Goal: Task Accomplishment & Management: Manage account settings

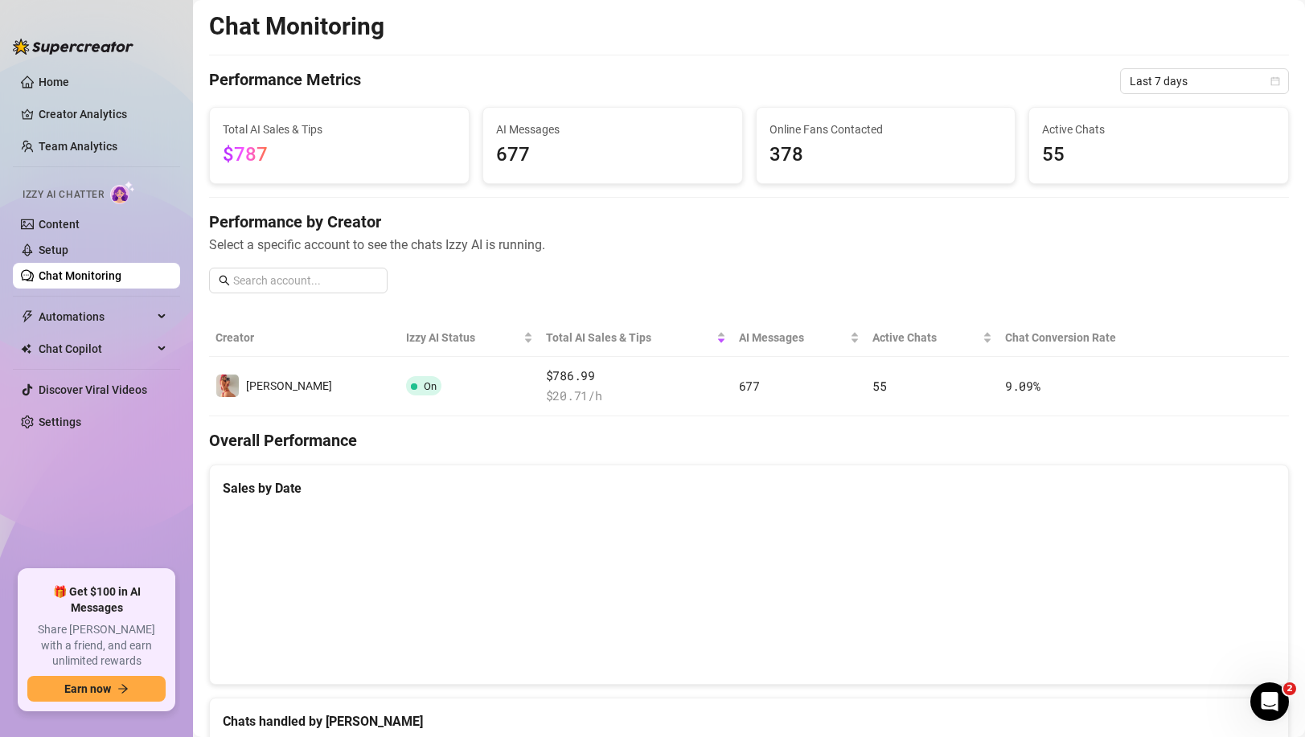
click at [105, 270] on link "Chat Monitoring" at bounding box center [80, 275] width 83 height 13
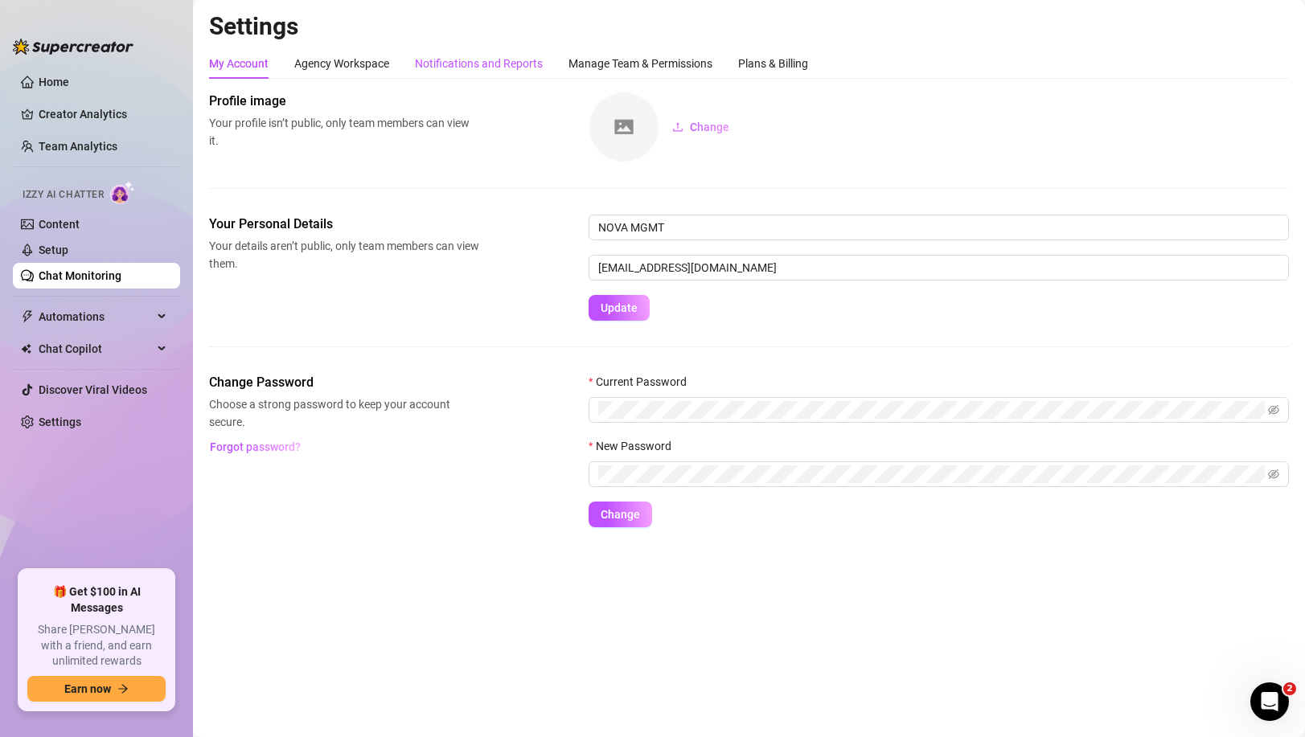
click at [477, 70] on div "Notifications and Reports" at bounding box center [479, 64] width 128 height 18
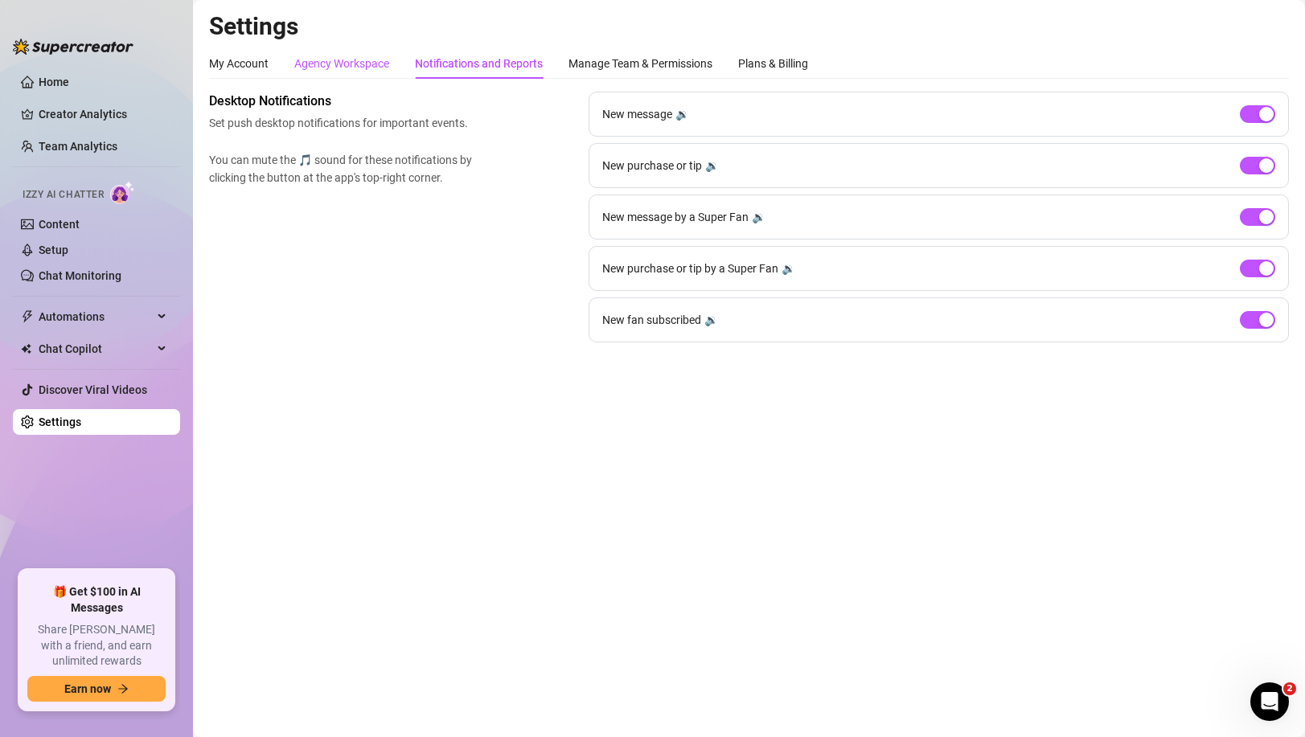
click at [352, 57] on div "Agency Workspace" at bounding box center [341, 64] width 95 height 18
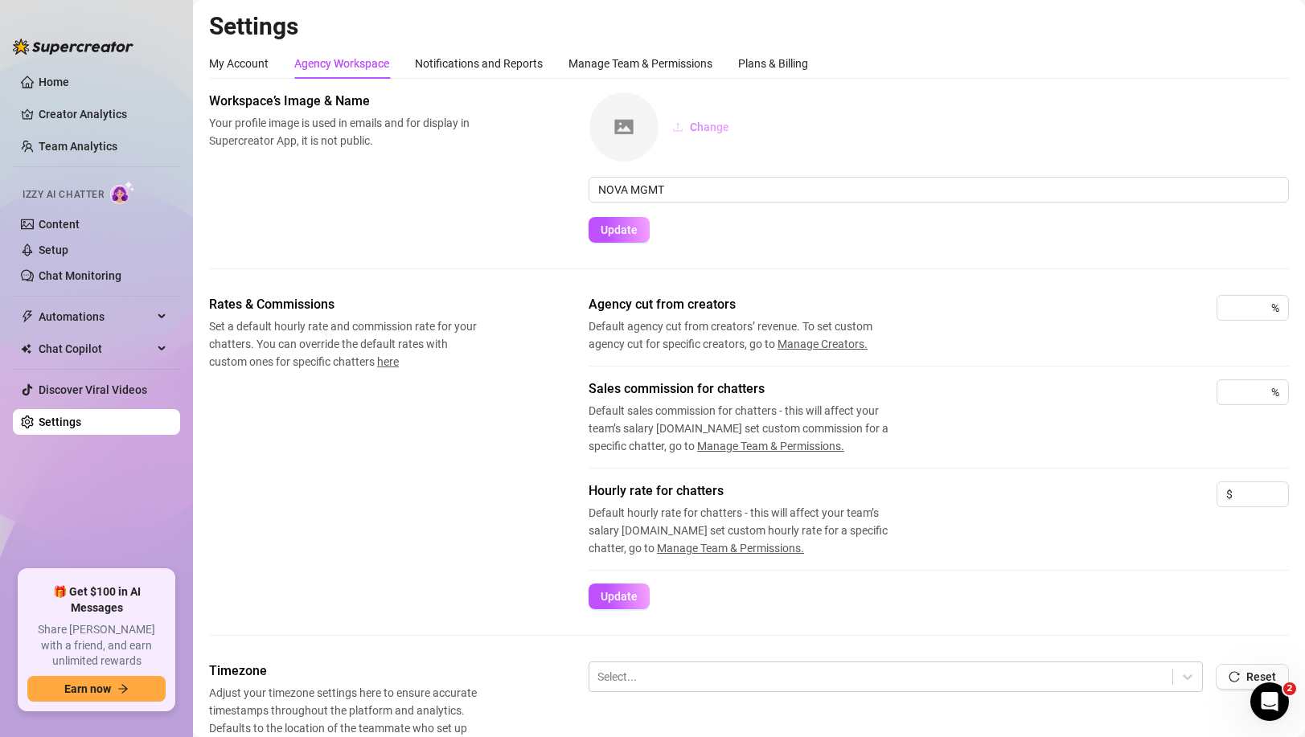
click at [713, 133] on button "Change" at bounding box center [700, 127] width 83 height 26
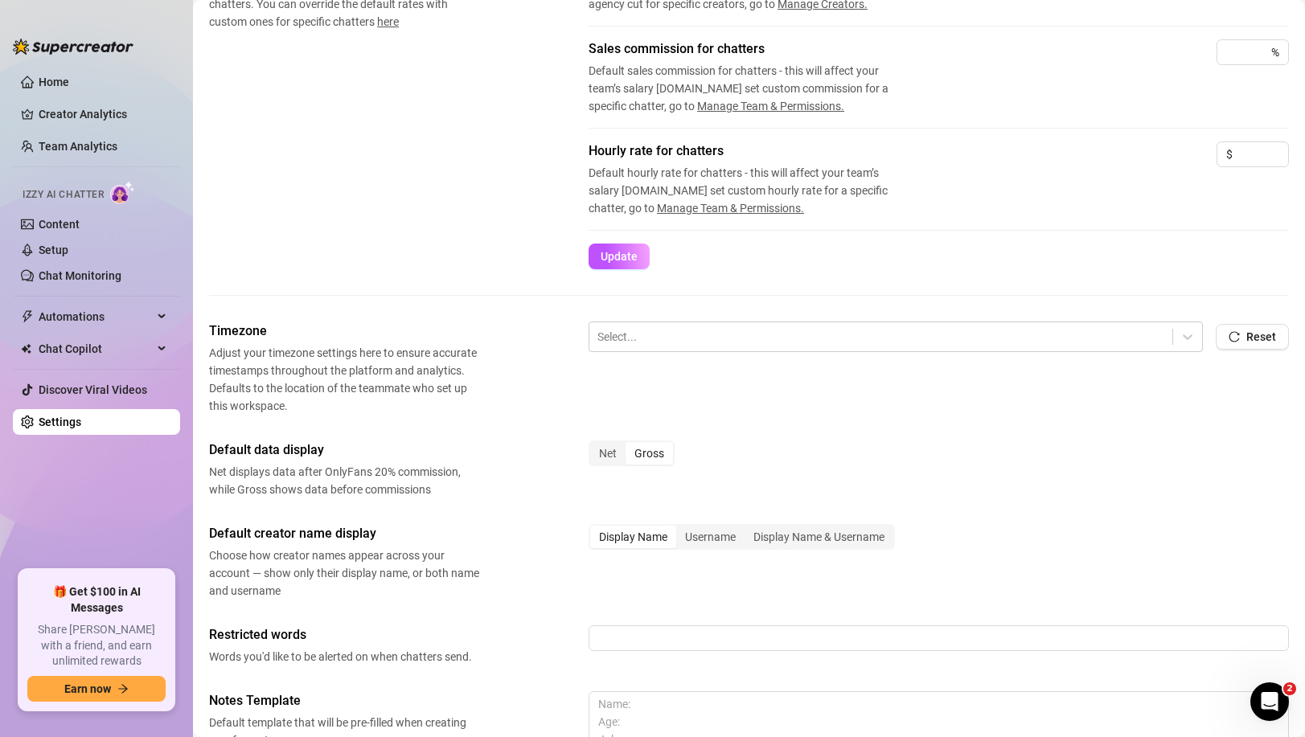
scroll to position [352, 0]
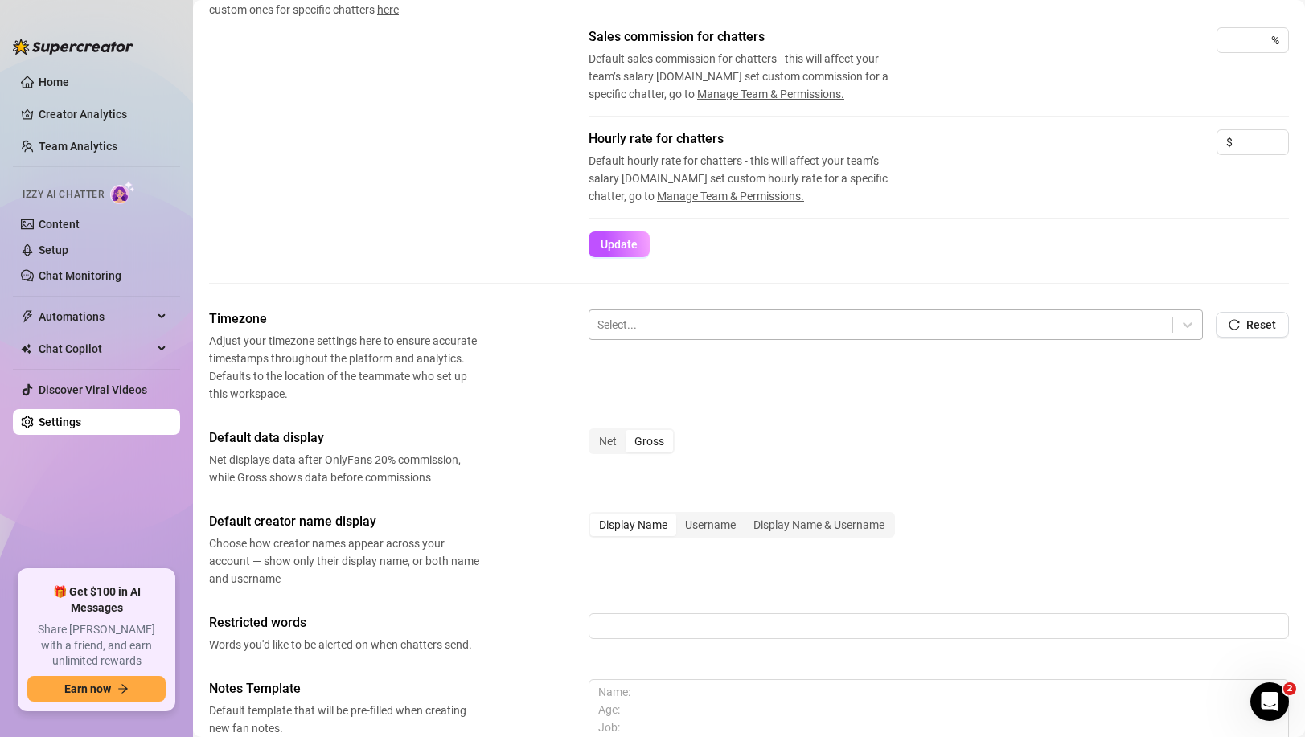
click at [1173, 320] on div "Select..." at bounding box center [895, 324] width 614 height 31
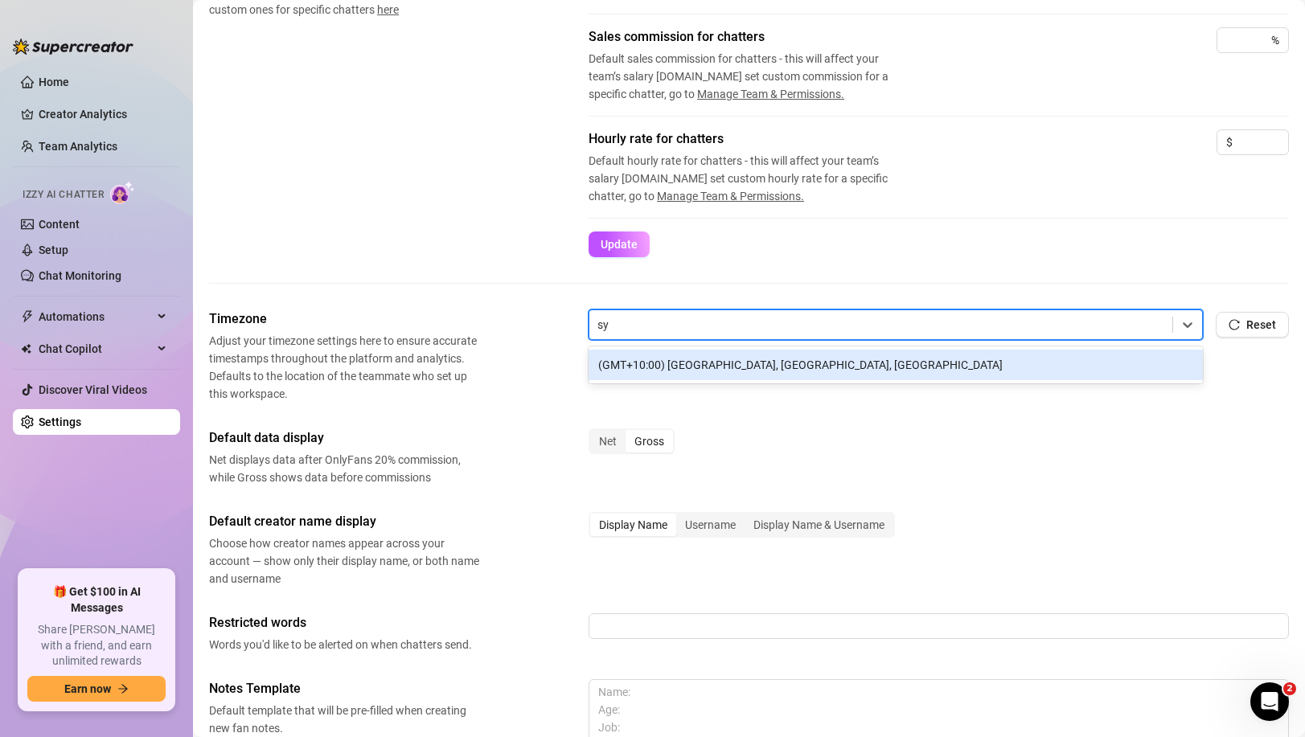
type input "syd"
click at [782, 357] on div "(GMT+10:00) [GEOGRAPHIC_DATA], [GEOGRAPHIC_DATA], [GEOGRAPHIC_DATA]" at bounding box center [895, 365] width 614 height 31
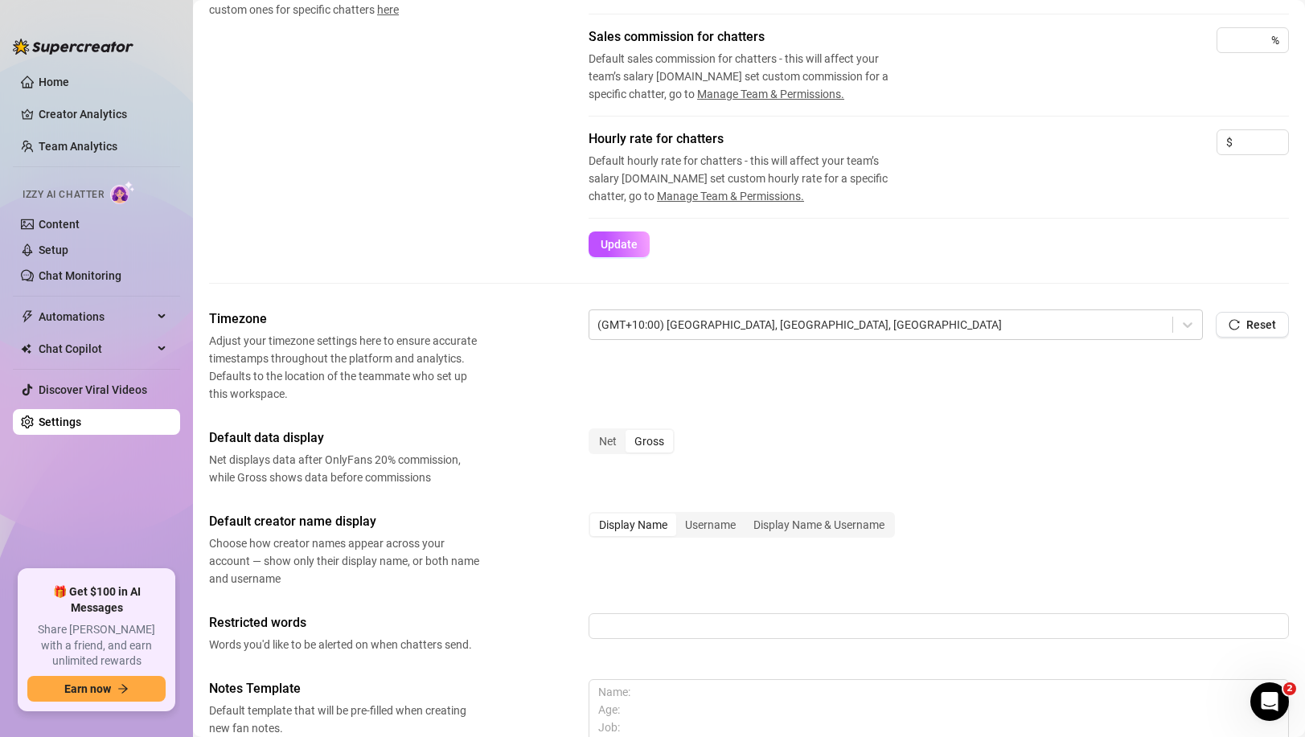
click at [607, 389] on div "Timezone Adjust your timezone settings here to ensure accurate timestamps throu…" at bounding box center [749, 355] width 1080 height 93
click at [662, 436] on div "Gross" at bounding box center [648, 441] width 47 height 23
click at [629, 432] on input "Gross" at bounding box center [629, 432] width 0 height 0
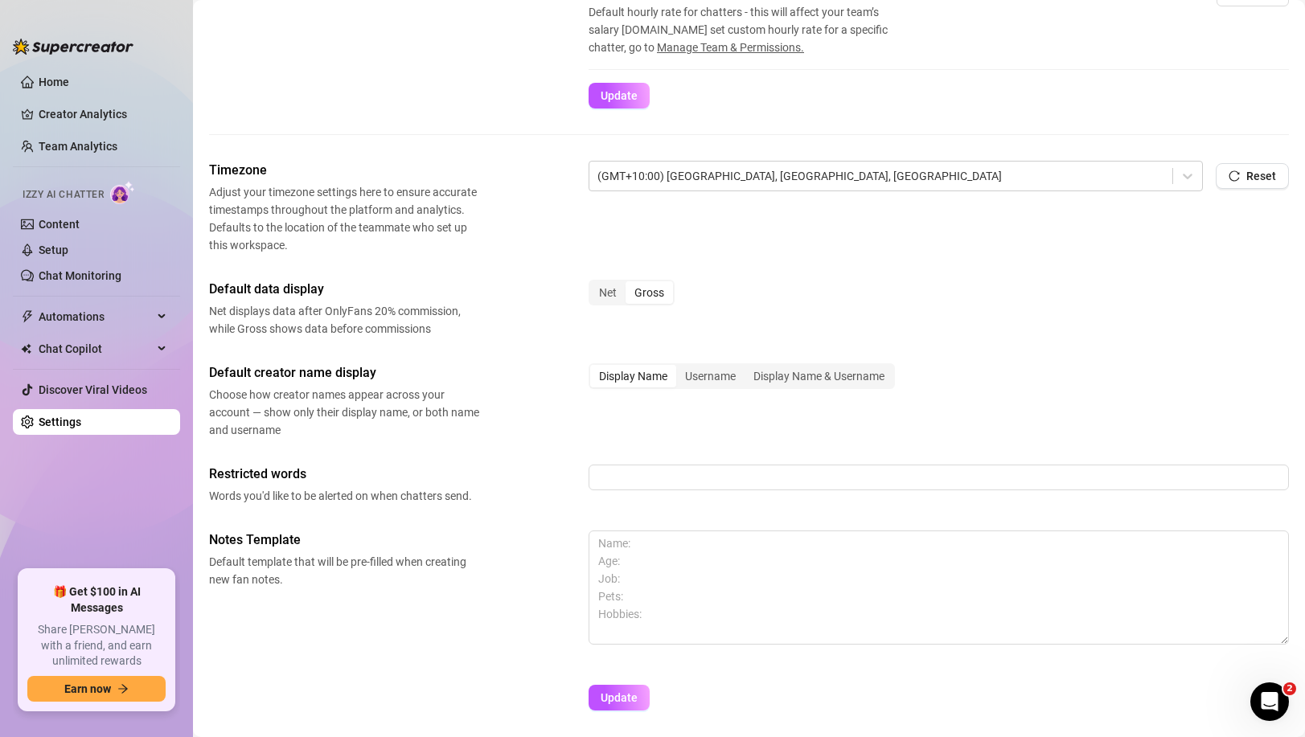
scroll to position [556, 0]
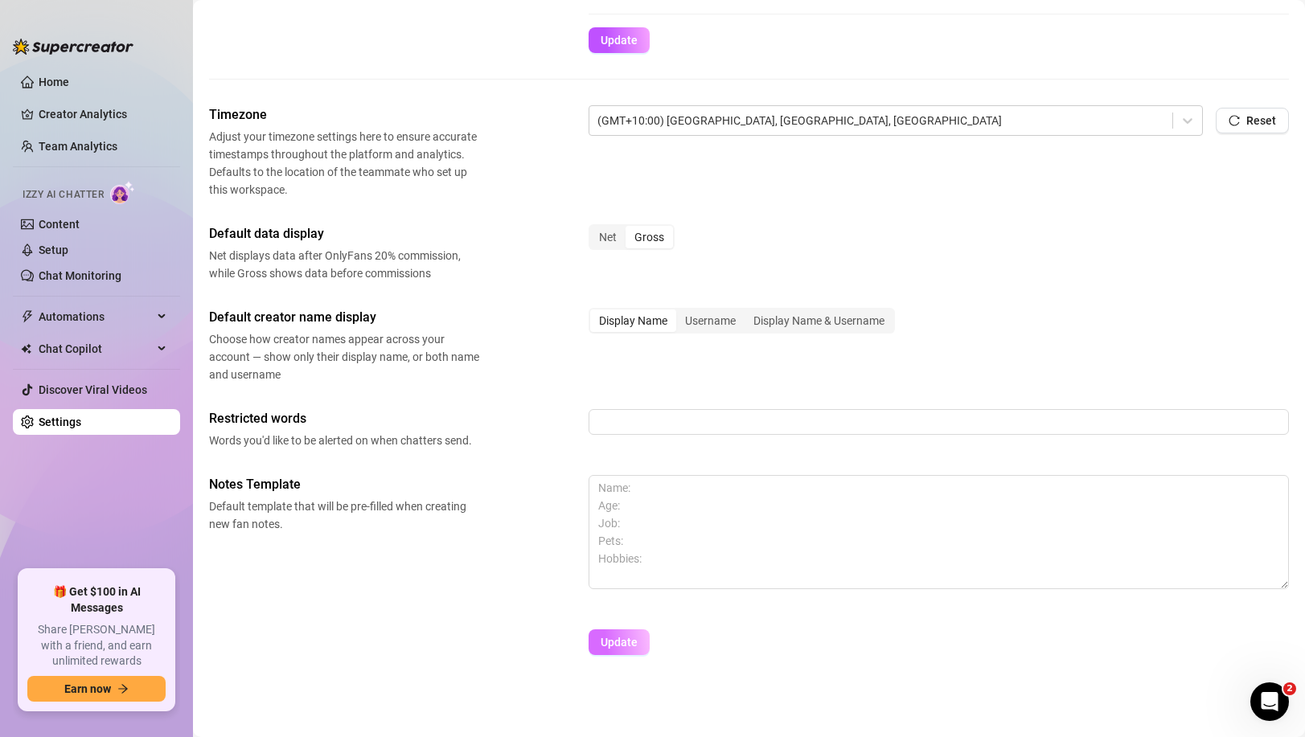
click at [631, 637] on span "Update" at bounding box center [618, 642] width 37 height 13
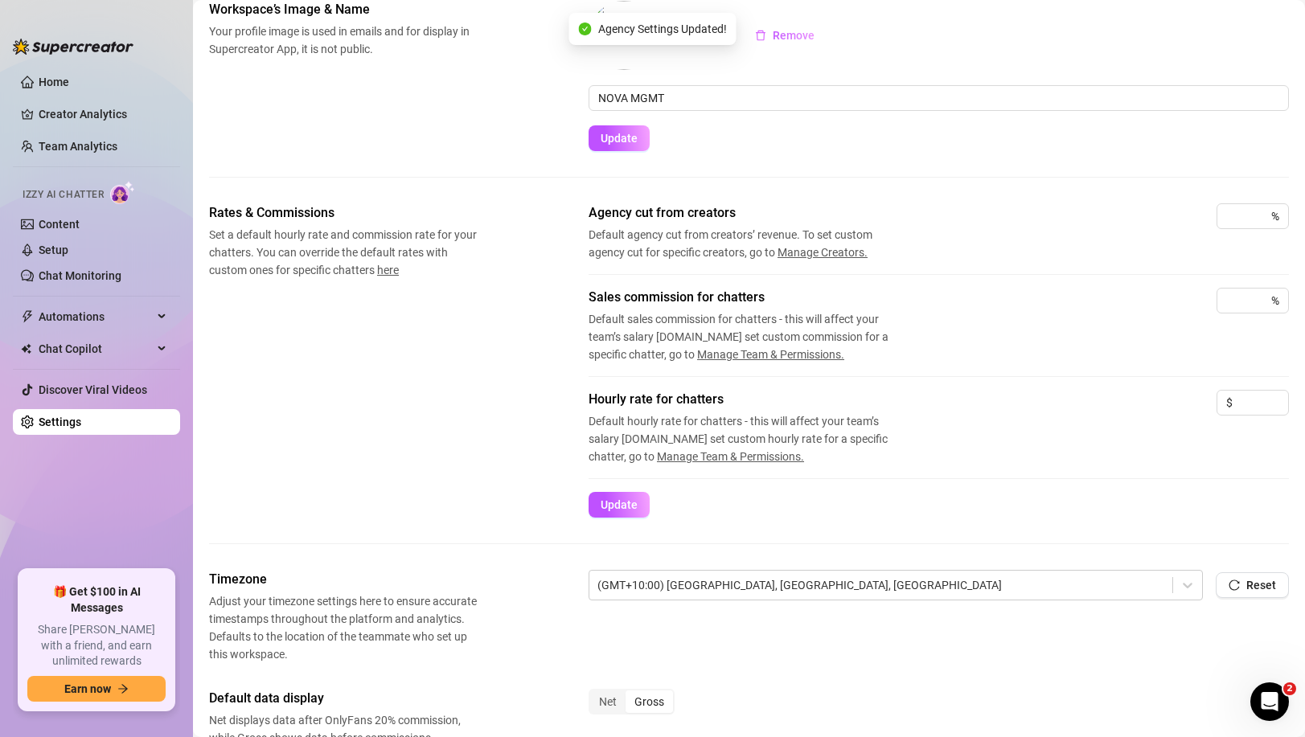
scroll to position [0, 0]
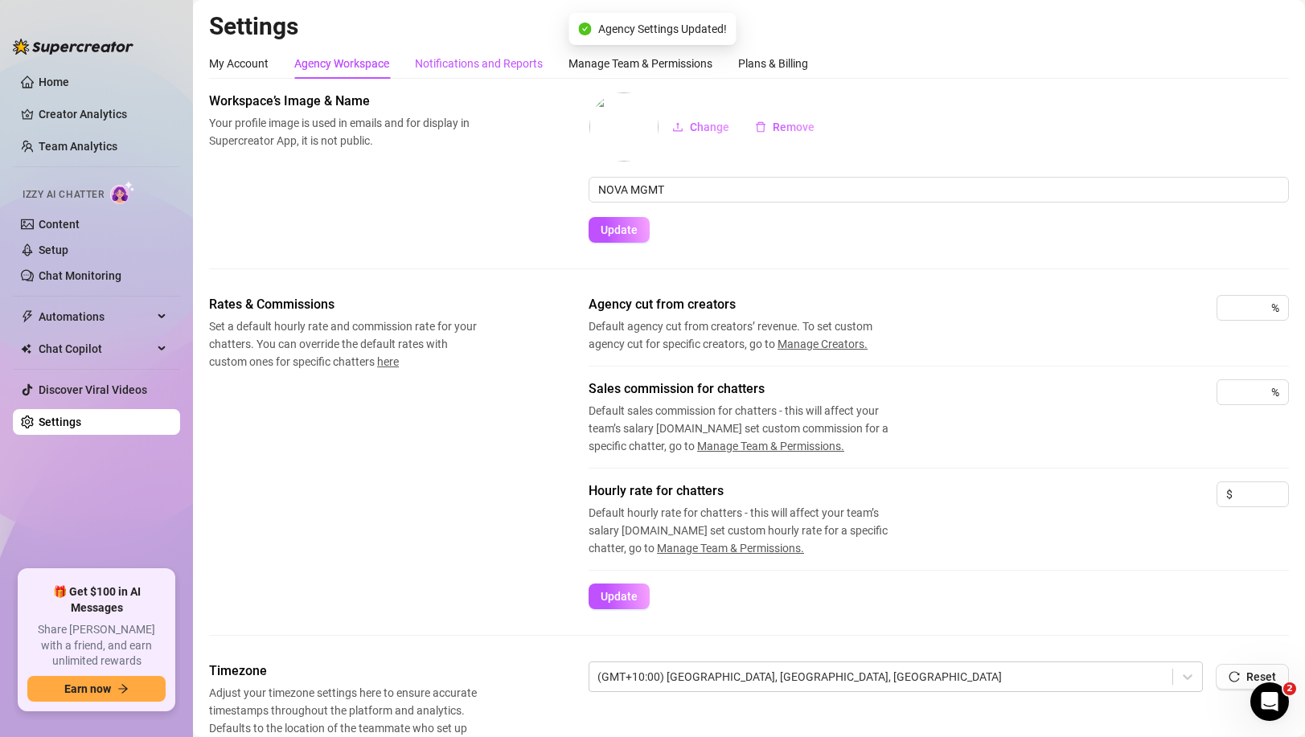
click at [454, 64] on div "Notifications and Reports" at bounding box center [479, 64] width 128 height 18
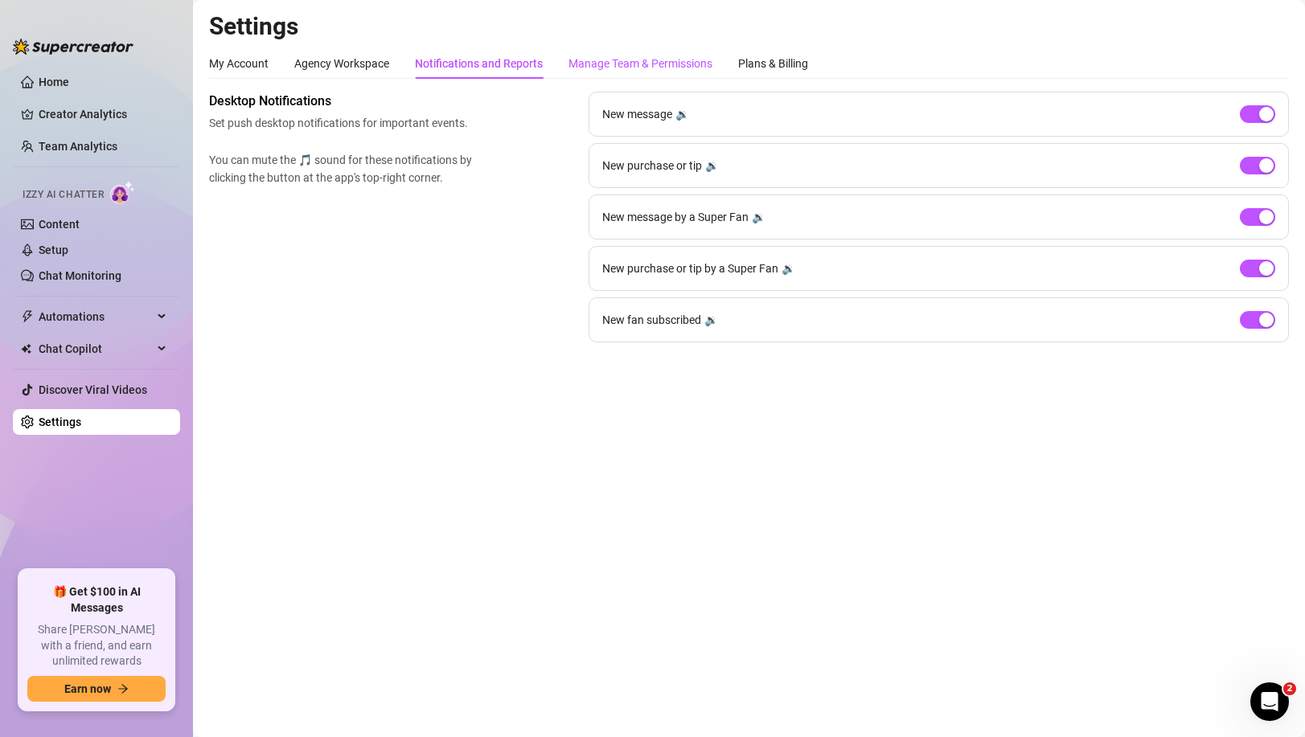
click at [662, 60] on div "Manage Team & Permissions" at bounding box center [640, 64] width 144 height 18
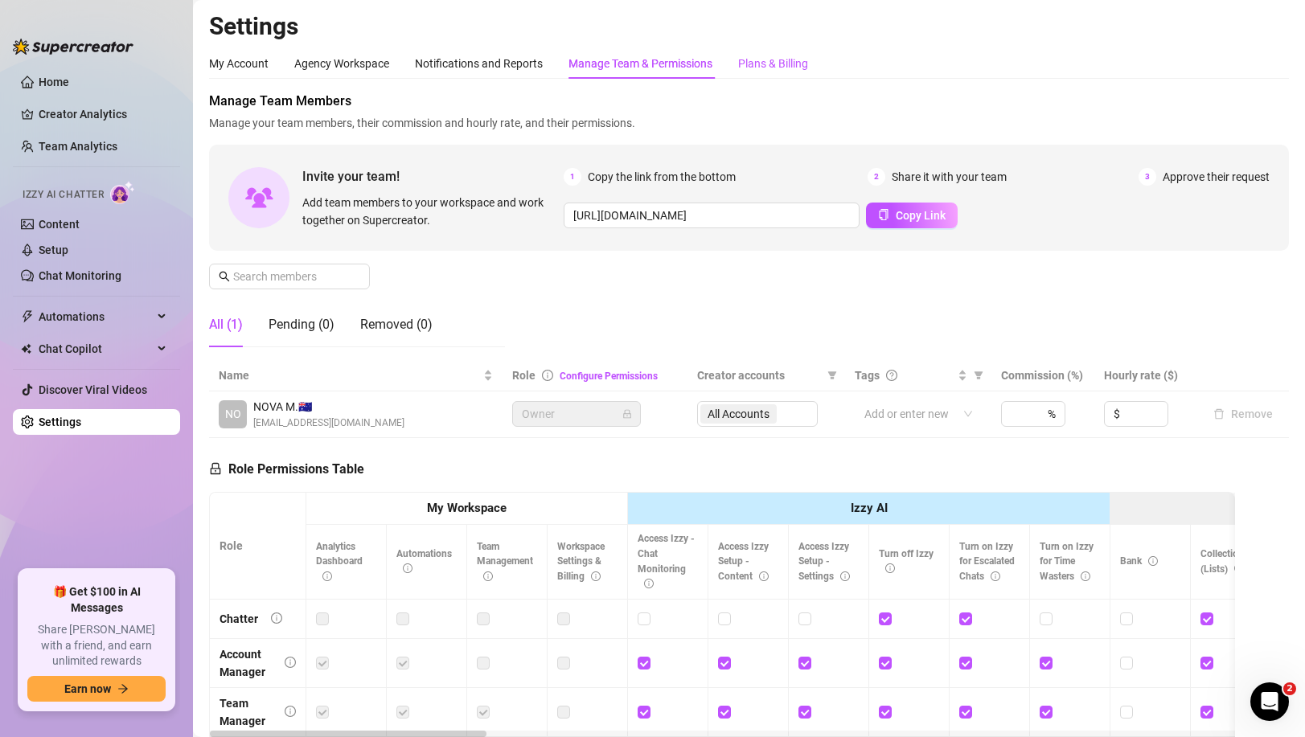
click at [771, 67] on div "Plans & Billing" at bounding box center [773, 64] width 70 height 18
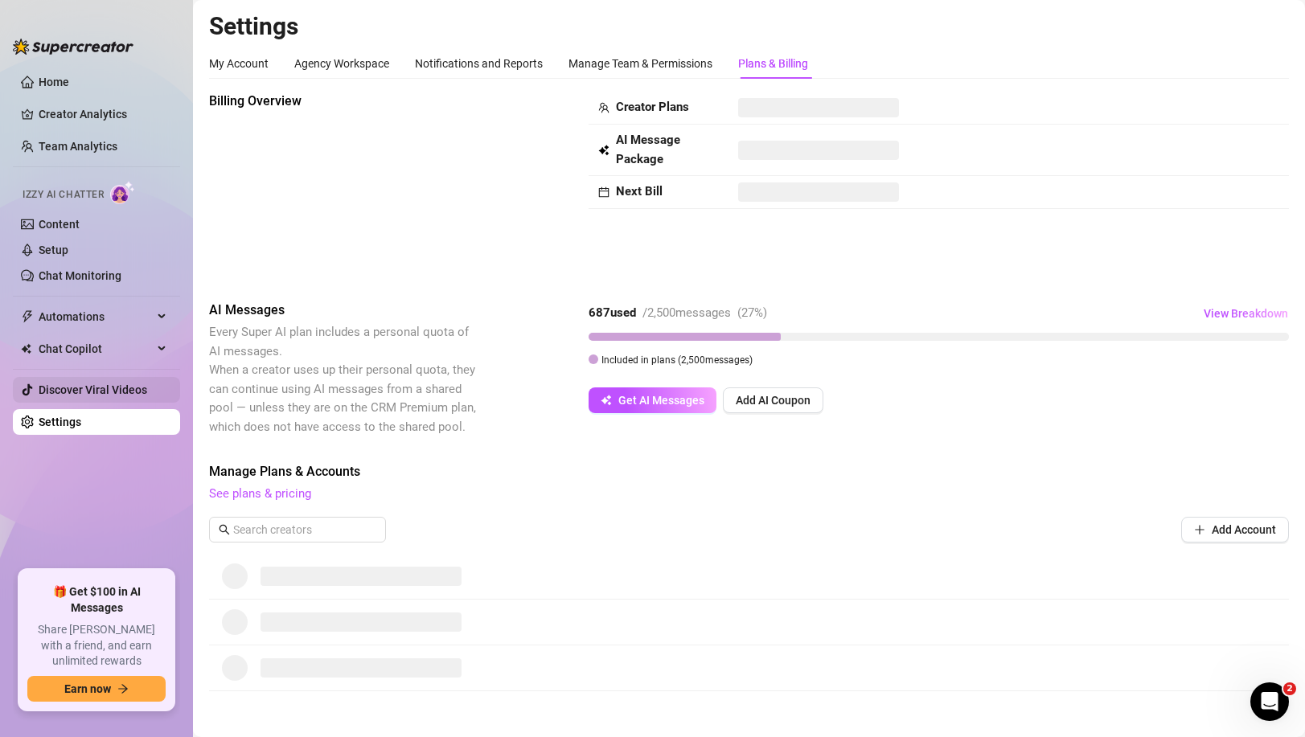
click at [127, 394] on link "Discover Viral Videos" at bounding box center [93, 389] width 109 height 13
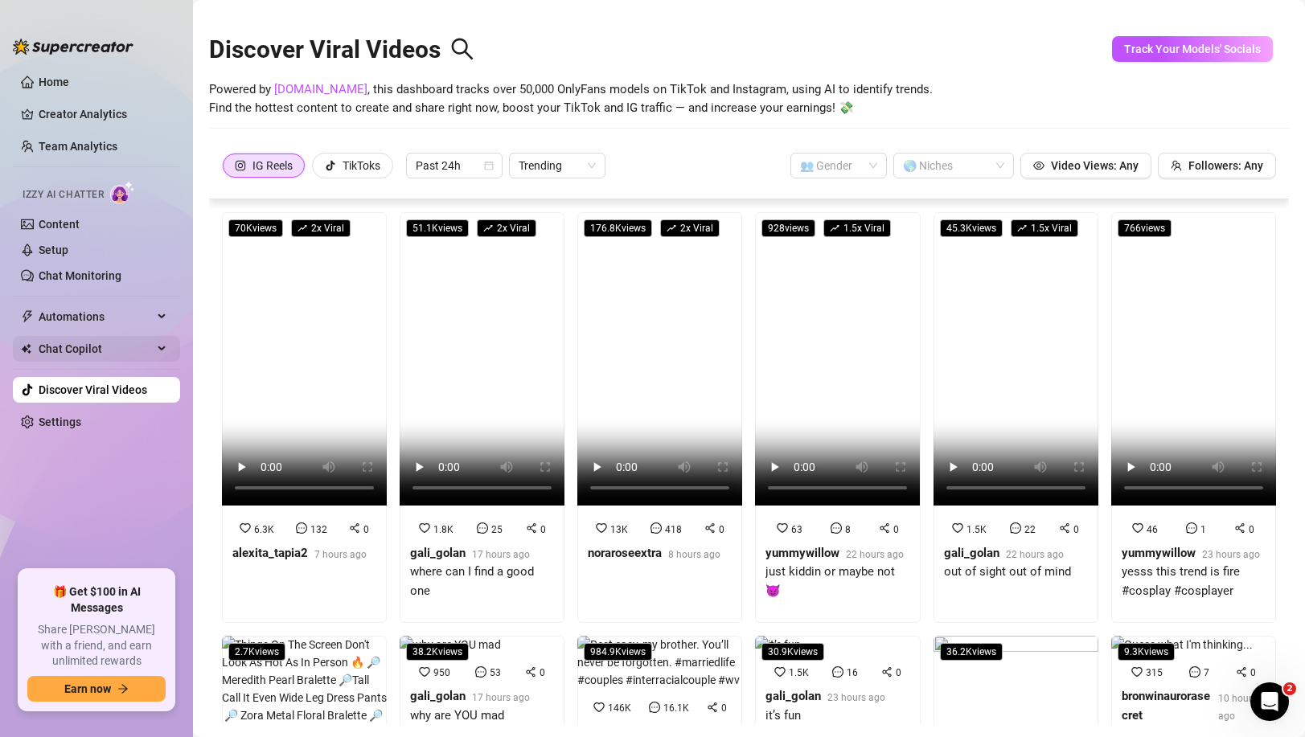
click at [161, 343] on div "Chat Copilot" at bounding box center [96, 349] width 167 height 26
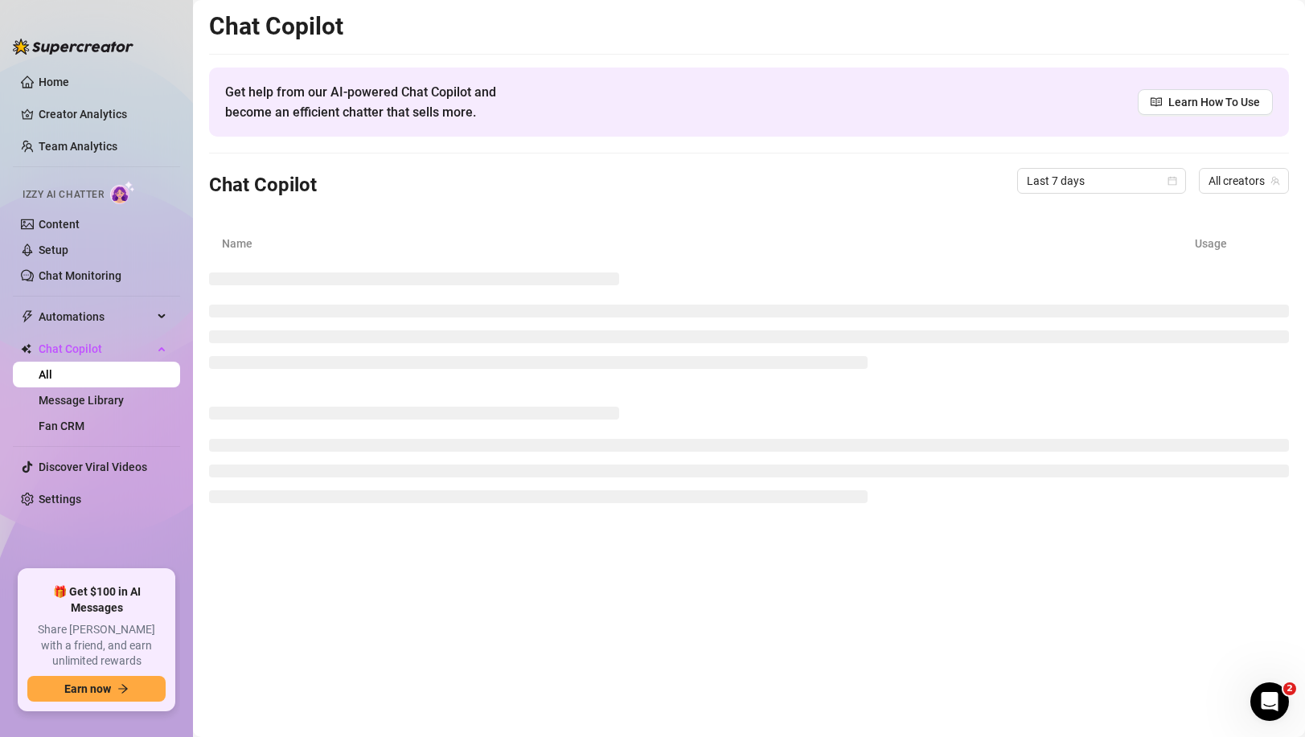
click at [52, 374] on link "All" at bounding box center [46, 374] width 14 height 13
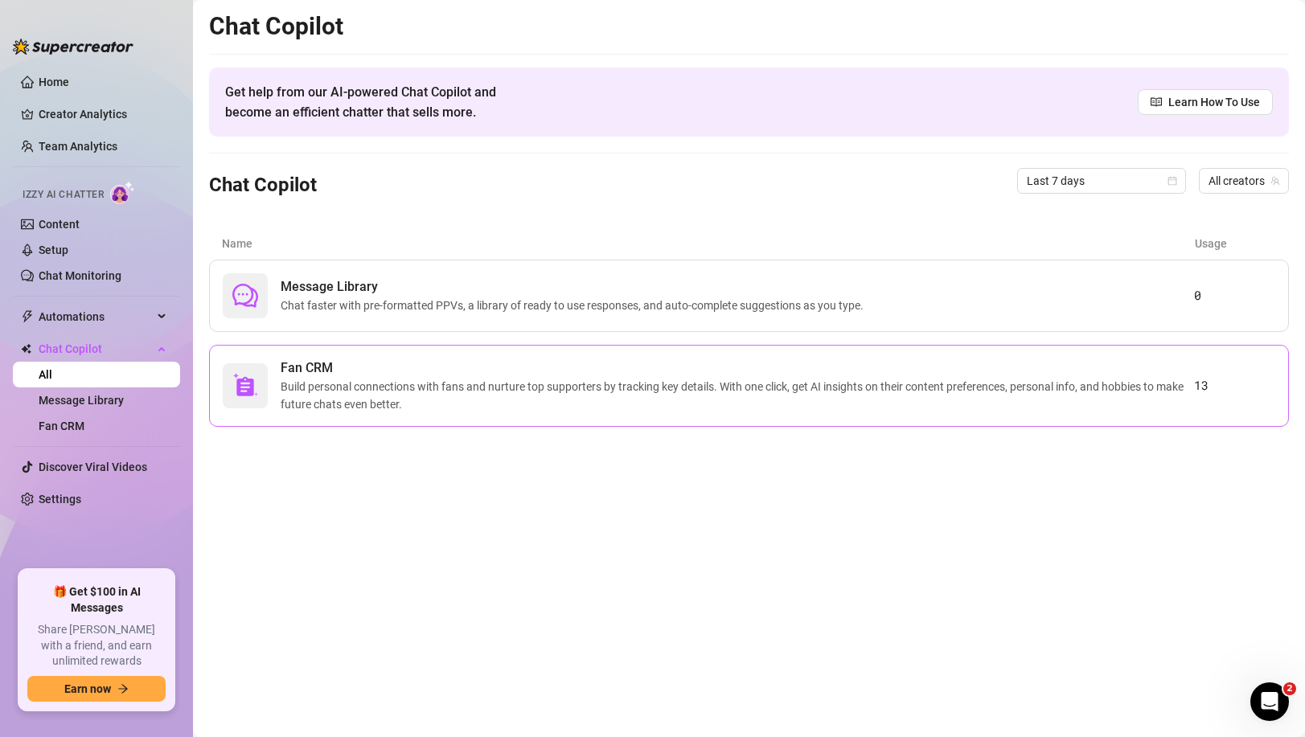
click at [831, 379] on span "Build personal connections with fans and nurture top supporters by tracking key…" at bounding box center [737, 395] width 913 height 35
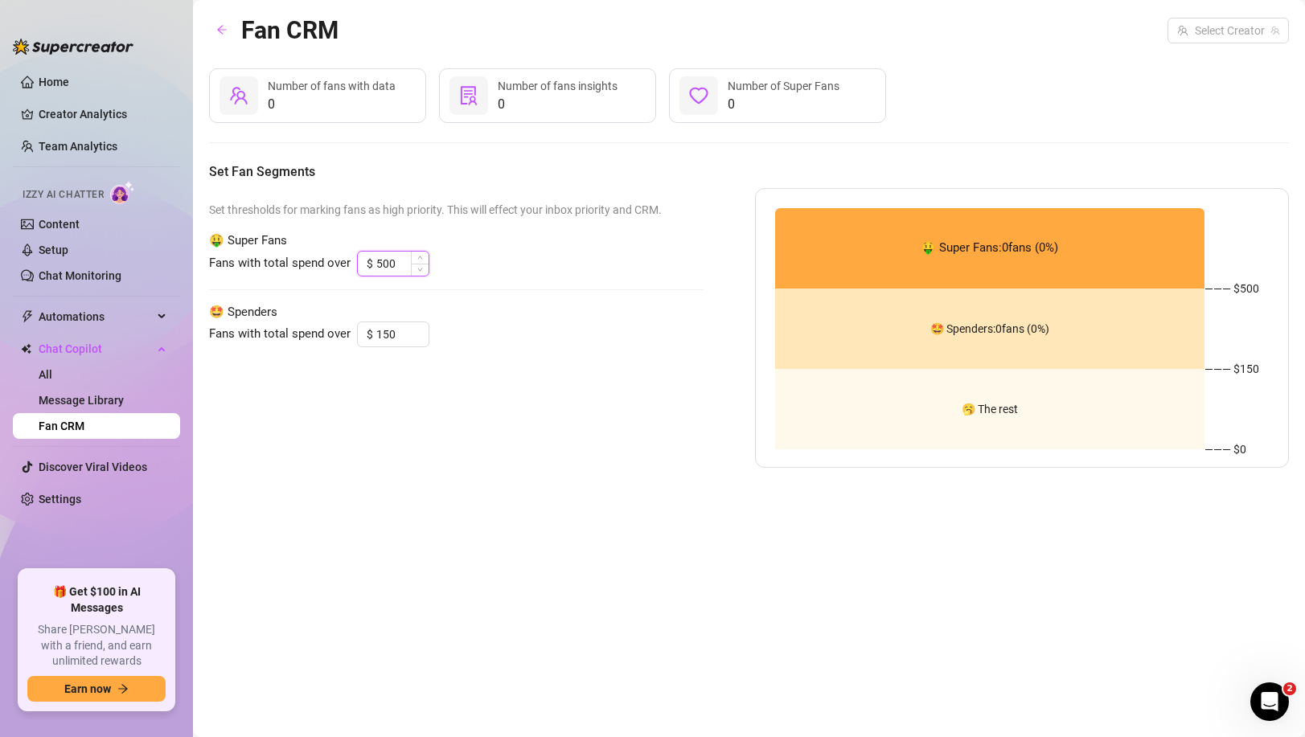
click at [395, 256] on input "500" at bounding box center [402, 264] width 52 height 24
click at [429, 188] on div "Set thresholds for marking fans as high priority. This will effect your inbox p…" at bounding box center [456, 328] width 494 height 280
click at [52, 370] on link "All" at bounding box center [46, 374] width 14 height 13
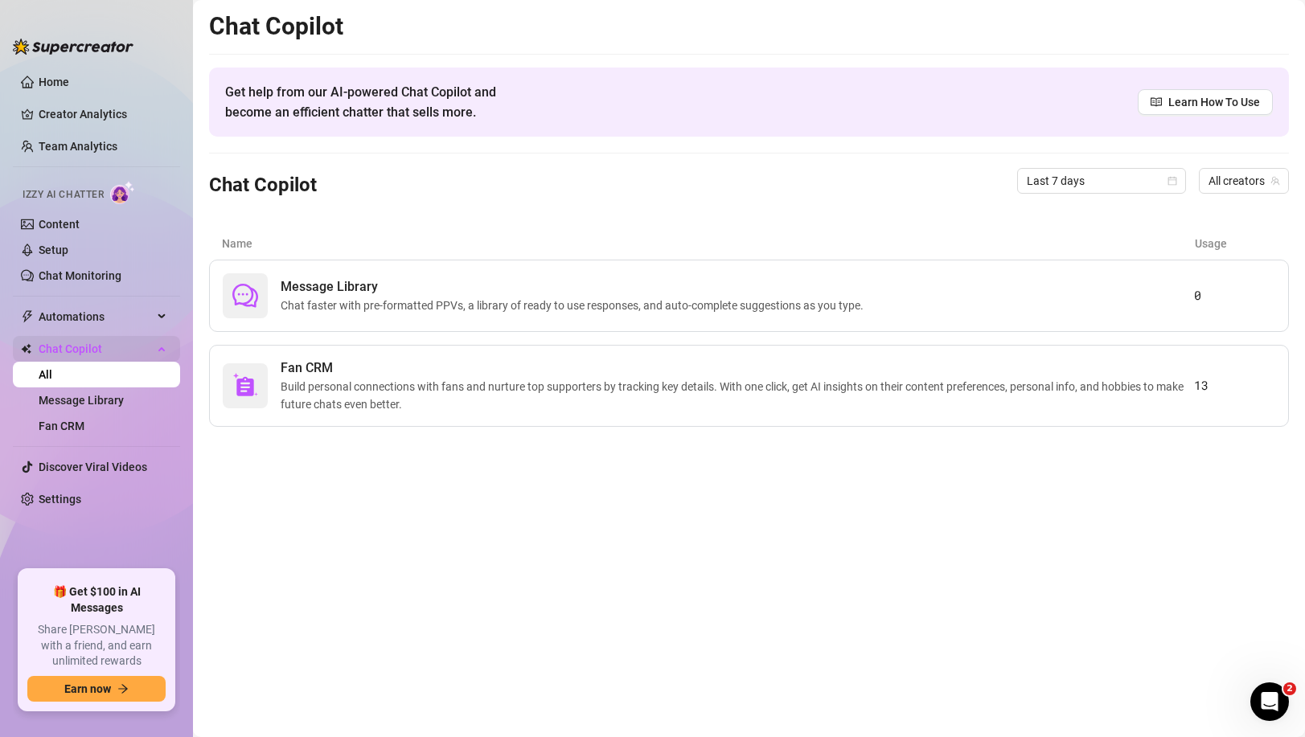
click at [162, 347] on icon at bounding box center [163, 347] width 8 height 0
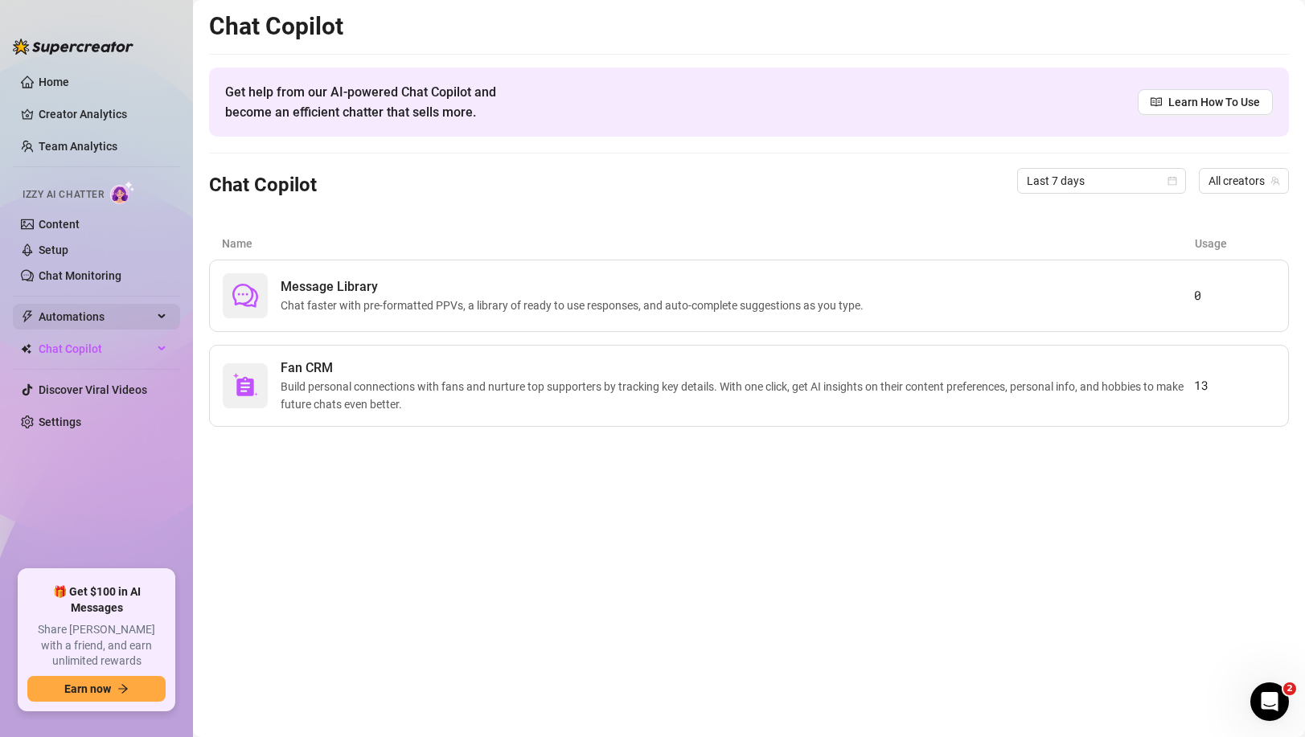
click at [163, 320] on div "Automations" at bounding box center [96, 317] width 167 height 26
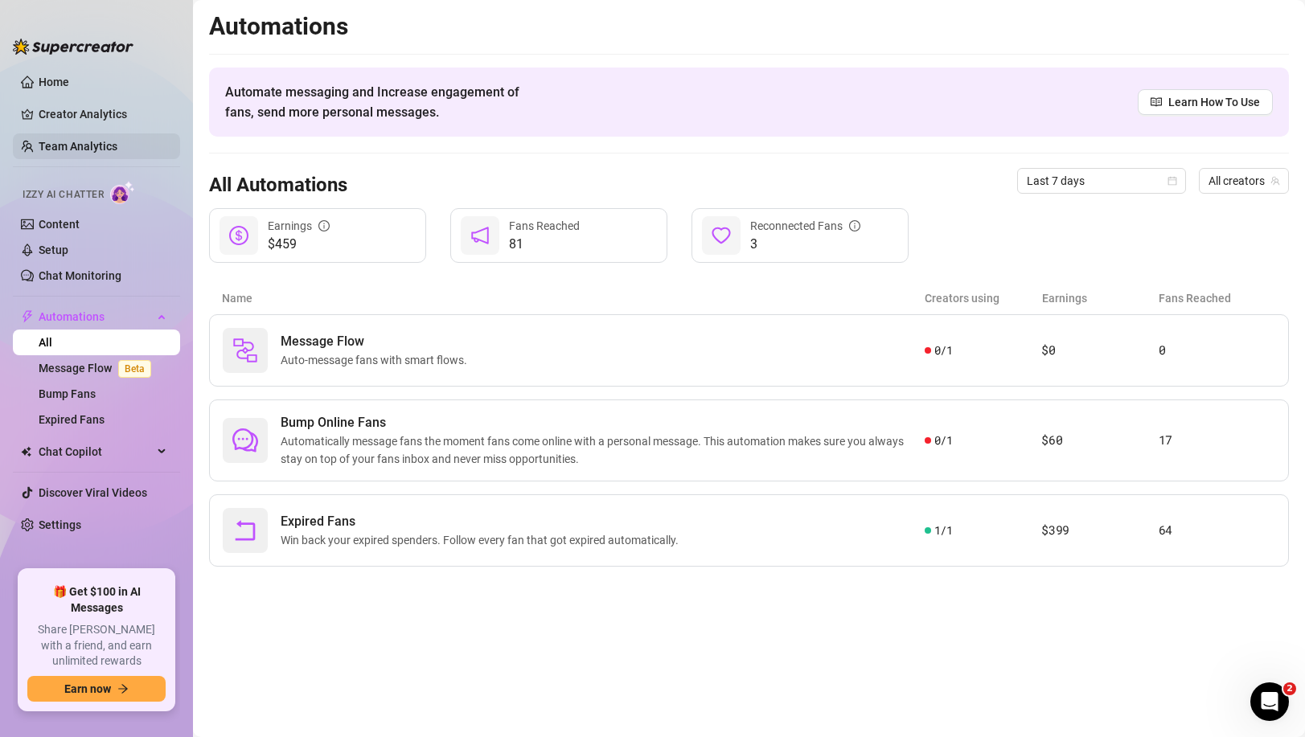
click at [68, 145] on link "Team Analytics" at bounding box center [78, 146] width 79 height 13
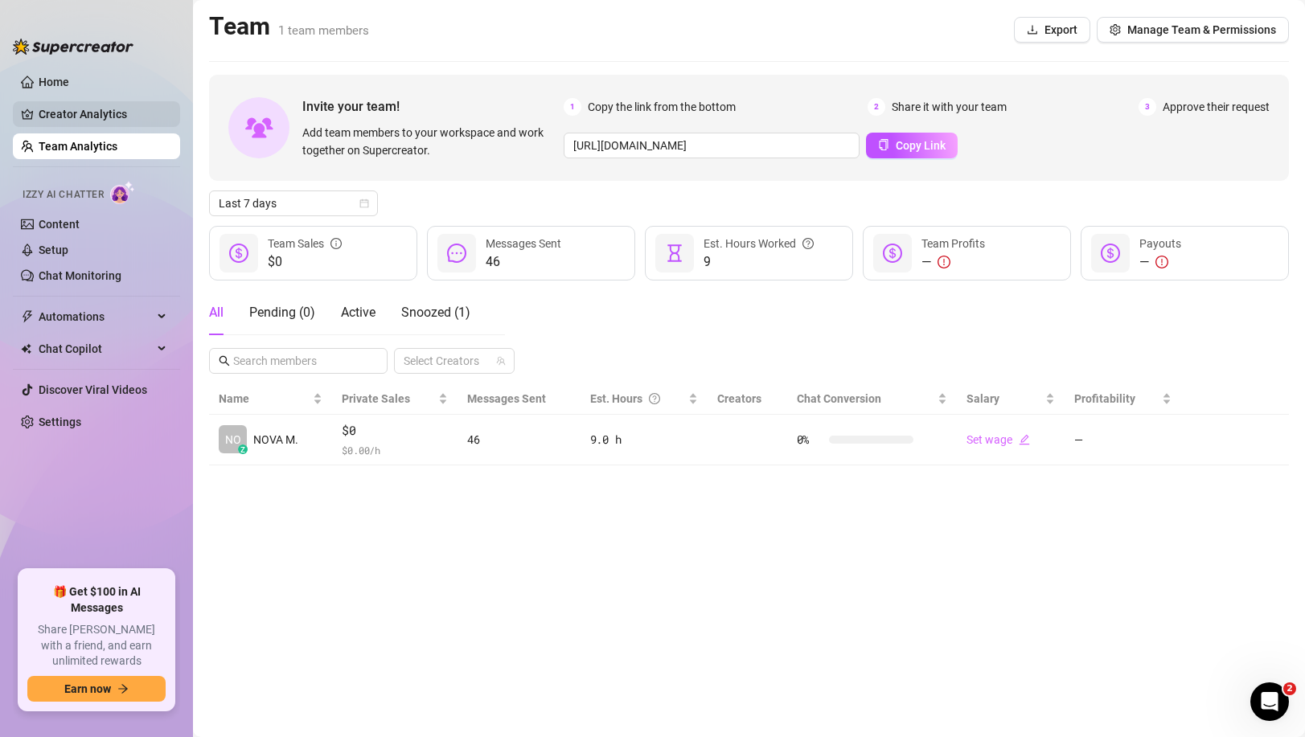
click at [123, 118] on link "Creator Analytics" at bounding box center [103, 114] width 129 height 26
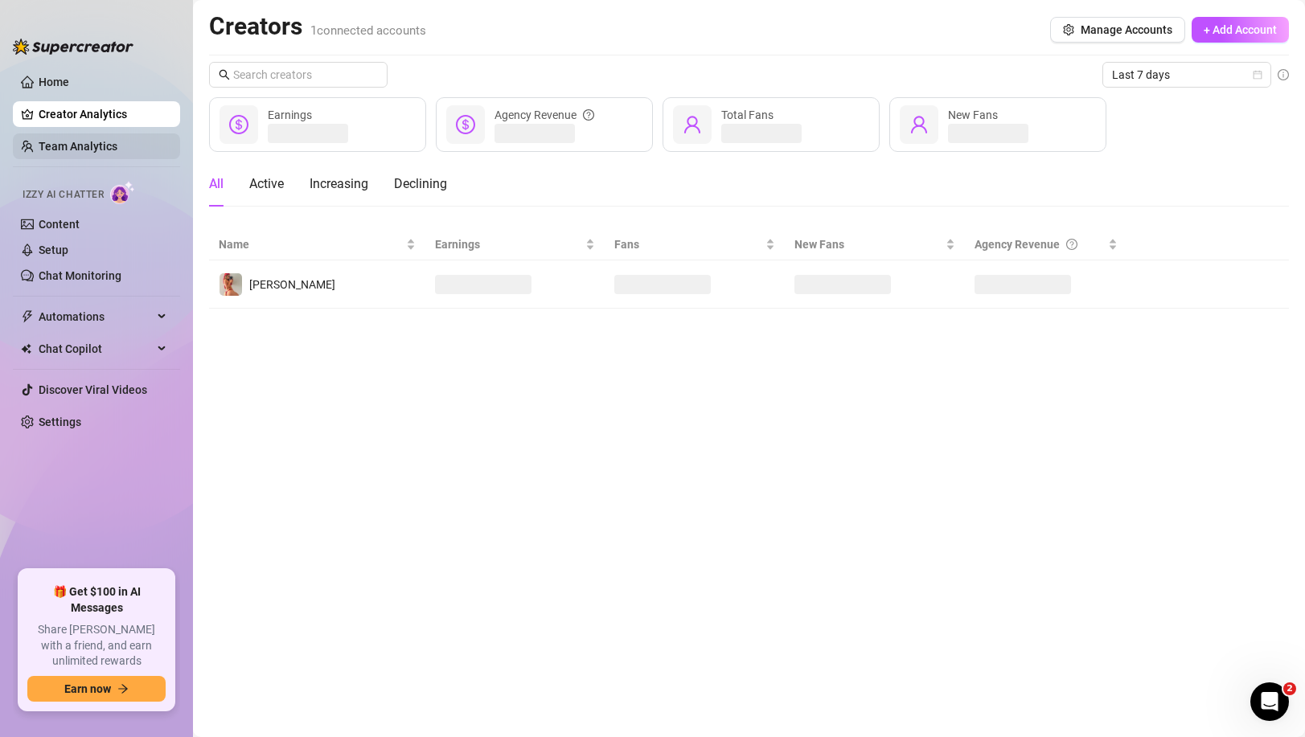
click at [114, 140] on link "Team Analytics" at bounding box center [78, 146] width 79 height 13
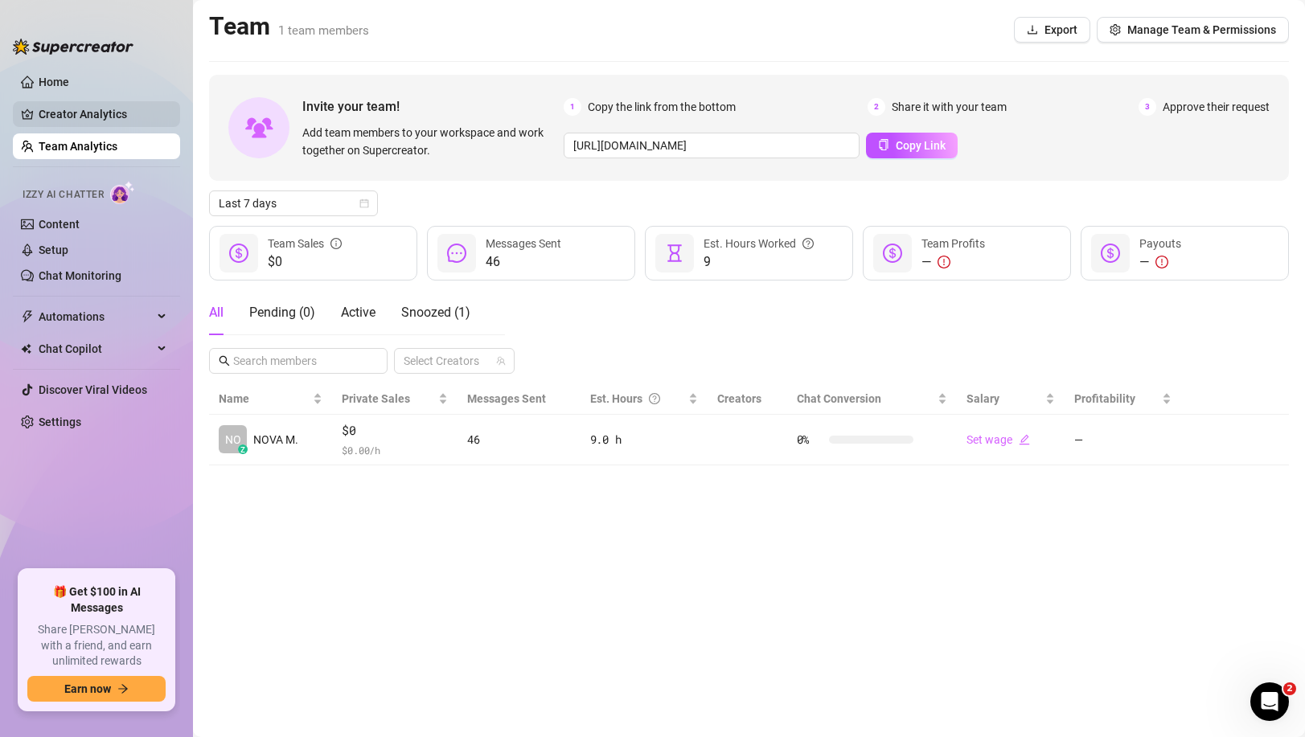
click at [92, 112] on link "Creator Analytics" at bounding box center [103, 114] width 129 height 26
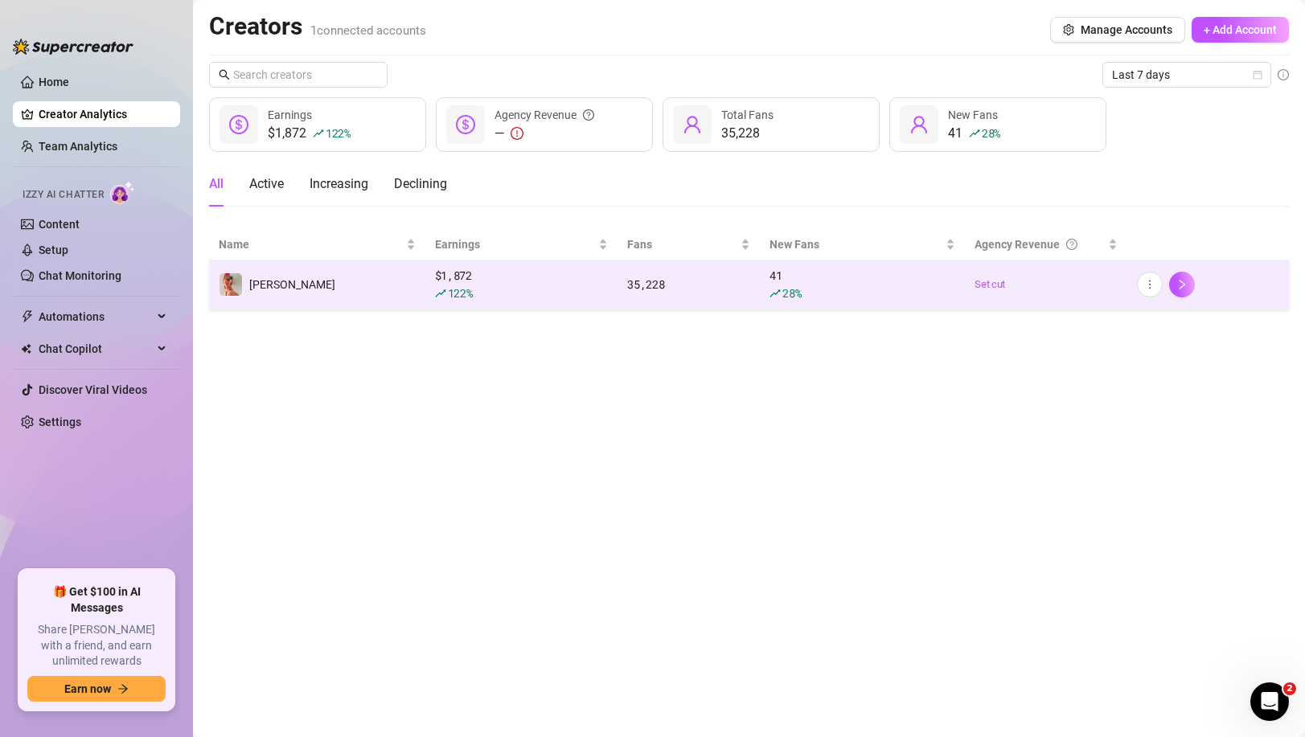
click at [580, 288] on div "122 %" at bounding box center [522, 294] width 174 height 18
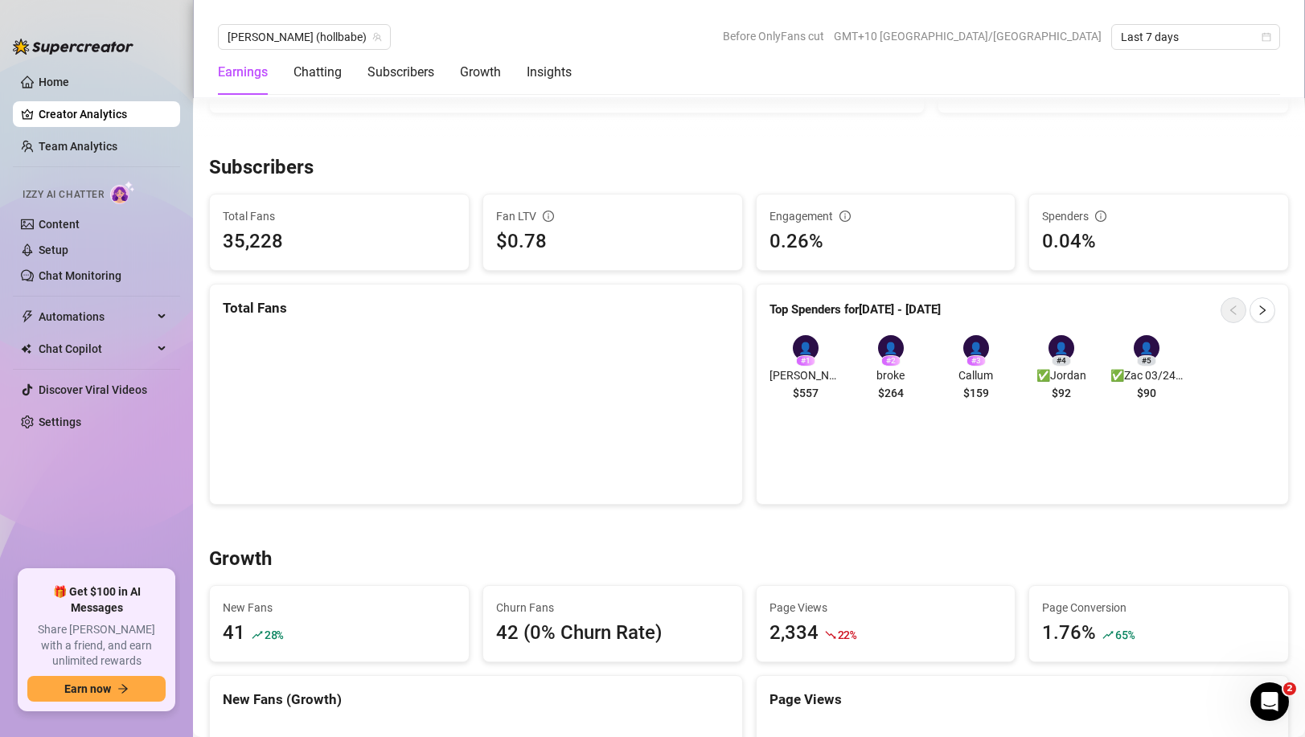
scroll to position [1010, 0]
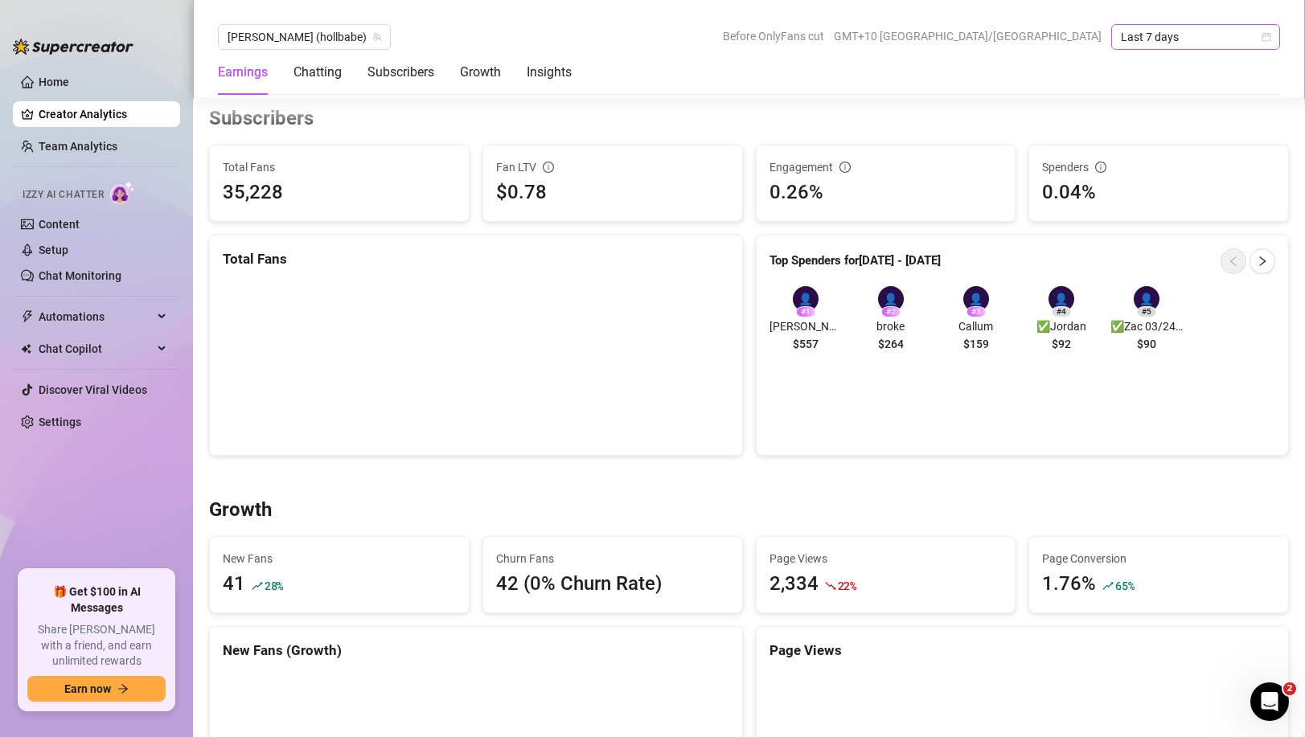
click at [1260, 44] on span "Last 7 days" at bounding box center [1196, 37] width 150 height 24
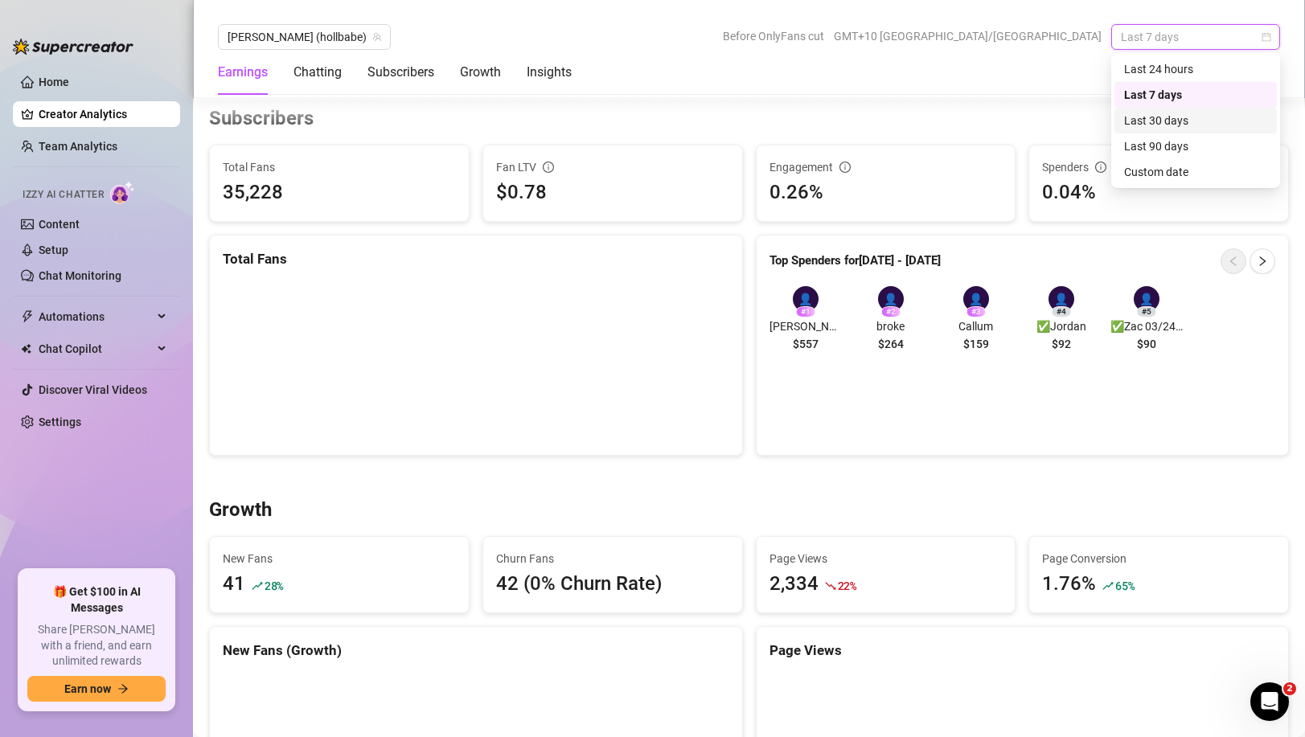
click at [1178, 120] on div "Last 30 days" at bounding box center [1195, 121] width 143 height 18
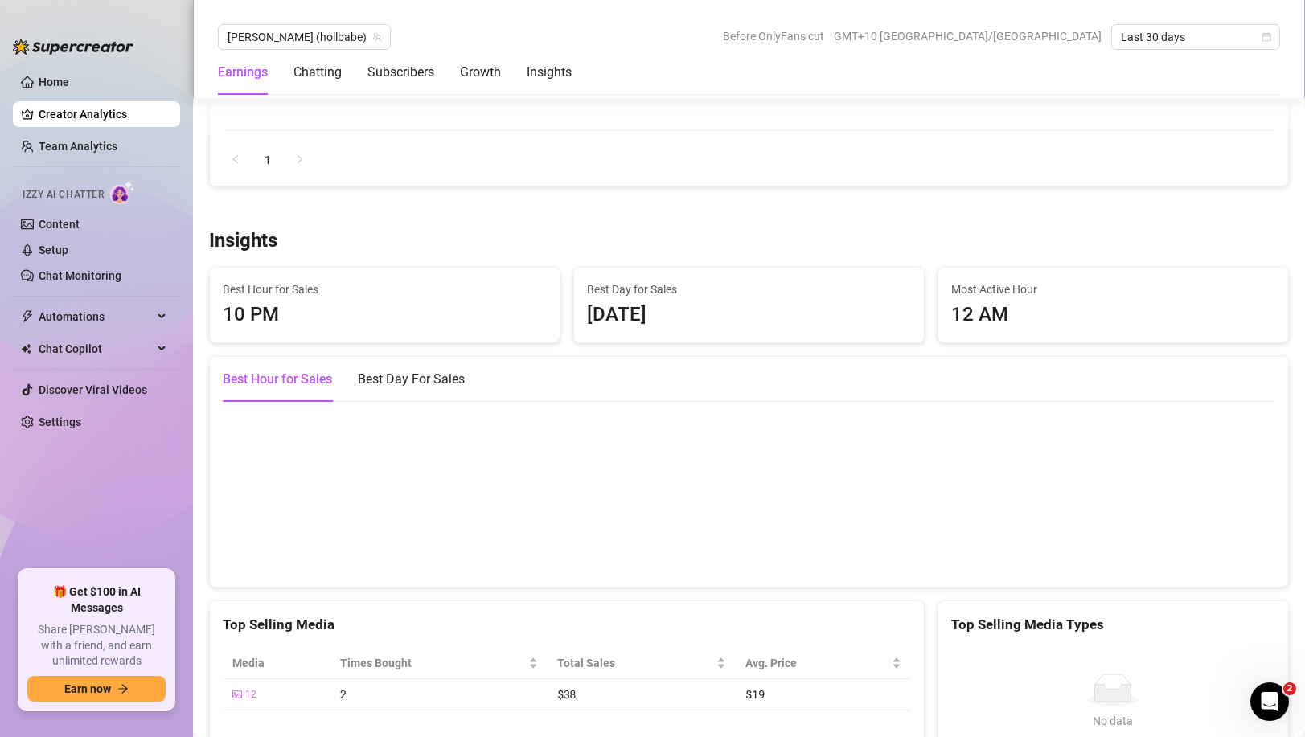
scroll to position [2146, 0]
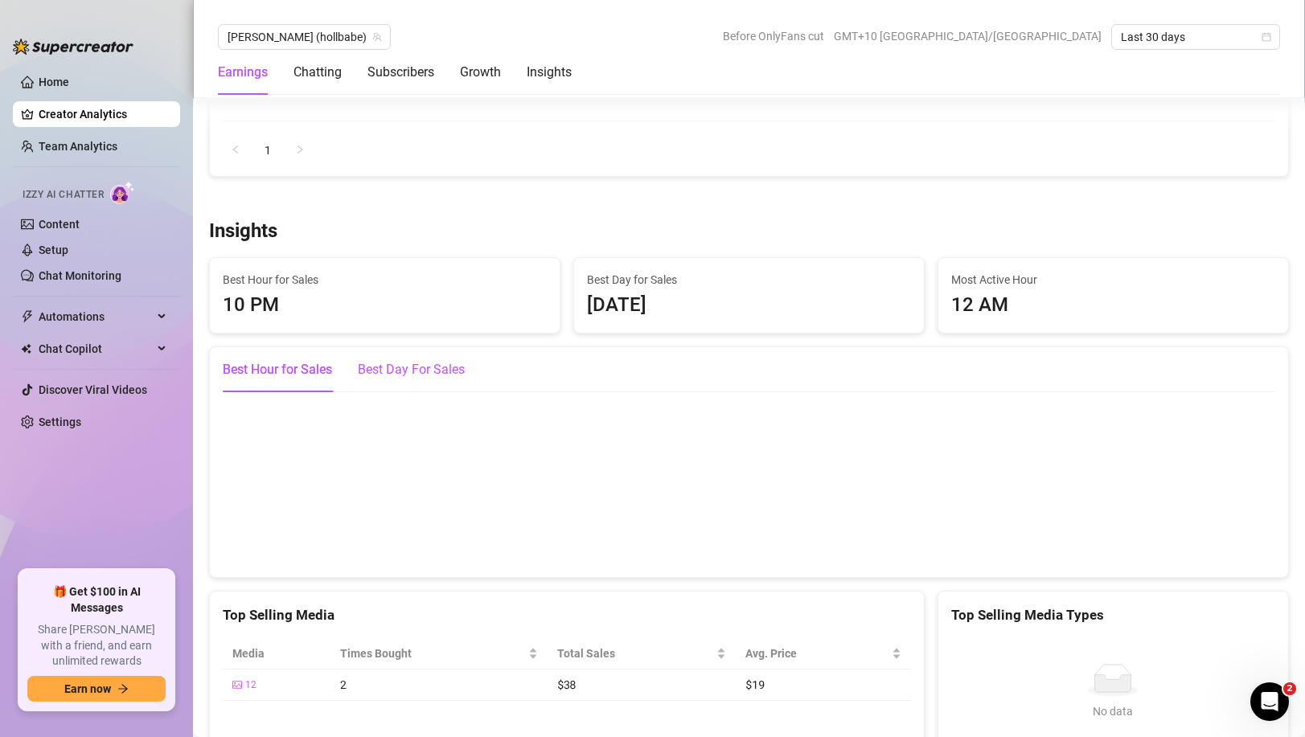
click at [400, 360] on div "Best Day For Sales" at bounding box center [411, 369] width 107 height 19
click at [267, 360] on div "Best Hour for Sales" at bounding box center [277, 369] width 109 height 19
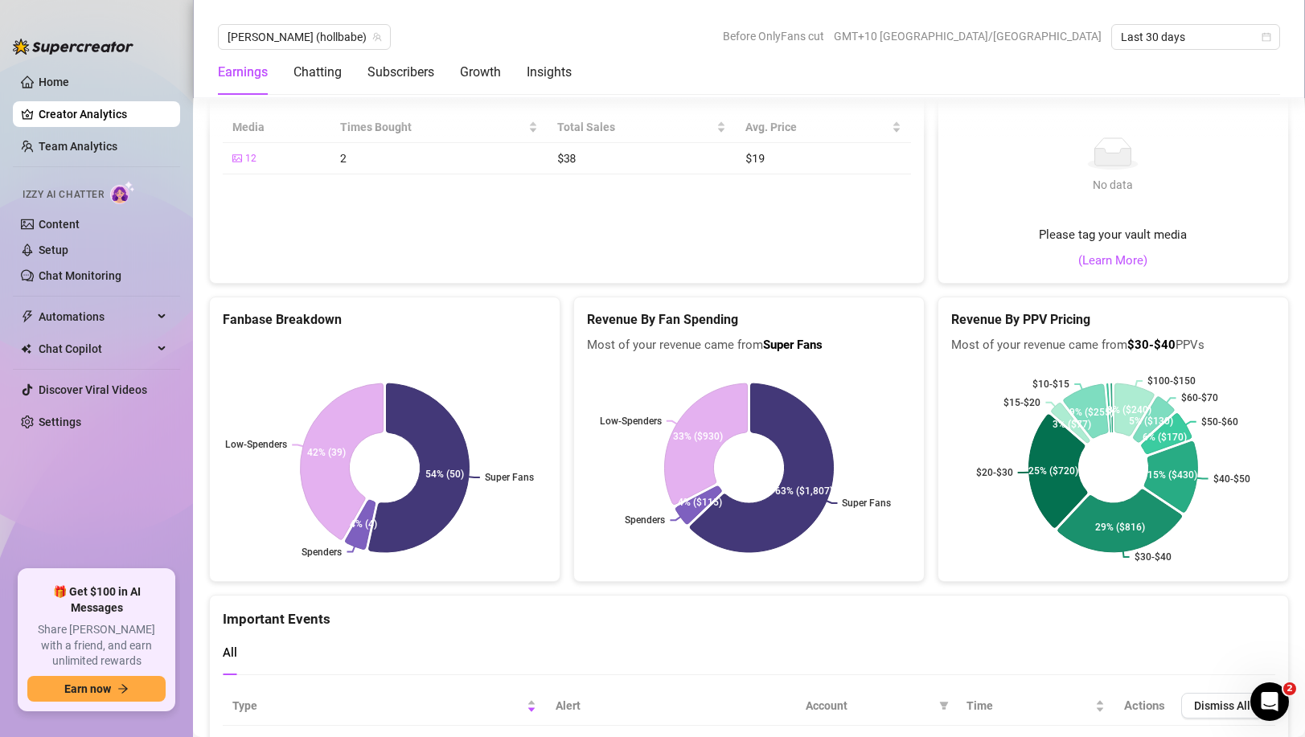
scroll to position [2809, 0]
